Goal: Find specific page/section: Find specific page/section

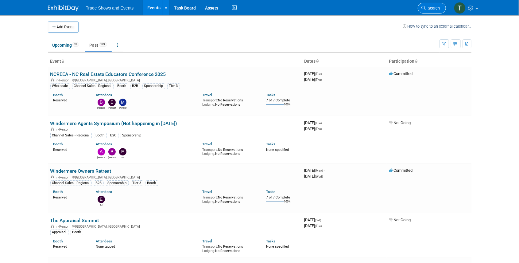
click at [433, 9] on span "Search" at bounding box center [433, 8] width 14 height 5
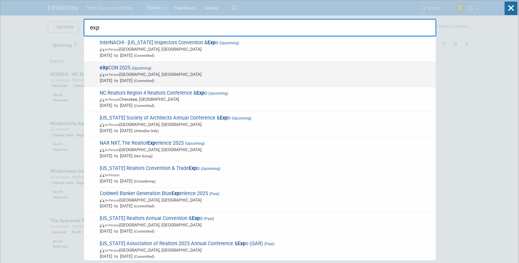
type input "exp"
click at [124, 69] on span "eXp CON 2025 (Upcoming) In-Person [GEOGRAPHIC_DATA], [GEOGRAPHIC_DATA] [DATE] t…" at bounding box center [265, 74] width 335 height 19
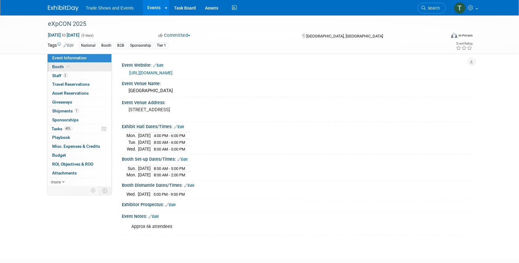
click at [72, 66] on link "Booth" at bounding box center [80, 67] width 64 height 9
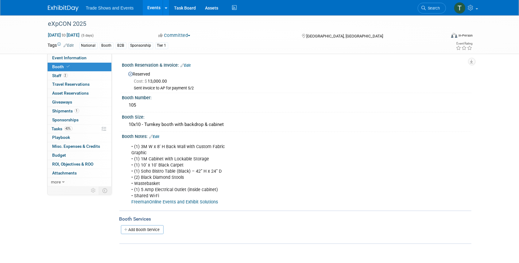
click at [190, 199] on link "FreemanOnline Events and Exhibit Solutions" at bounding box center [175, 201] width 86 height 5
click at [58, 152] on span "Budget" at bounding box center [59, 154] width 14 height 5
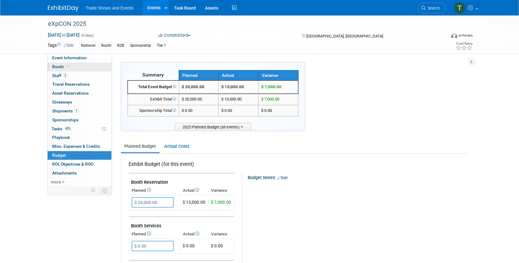
click at [66, 63] on link "Booth" at bounding box center [80, 67] width 64 height 9
